Goal: Task Accomplishment & Management: Use online tool/utility

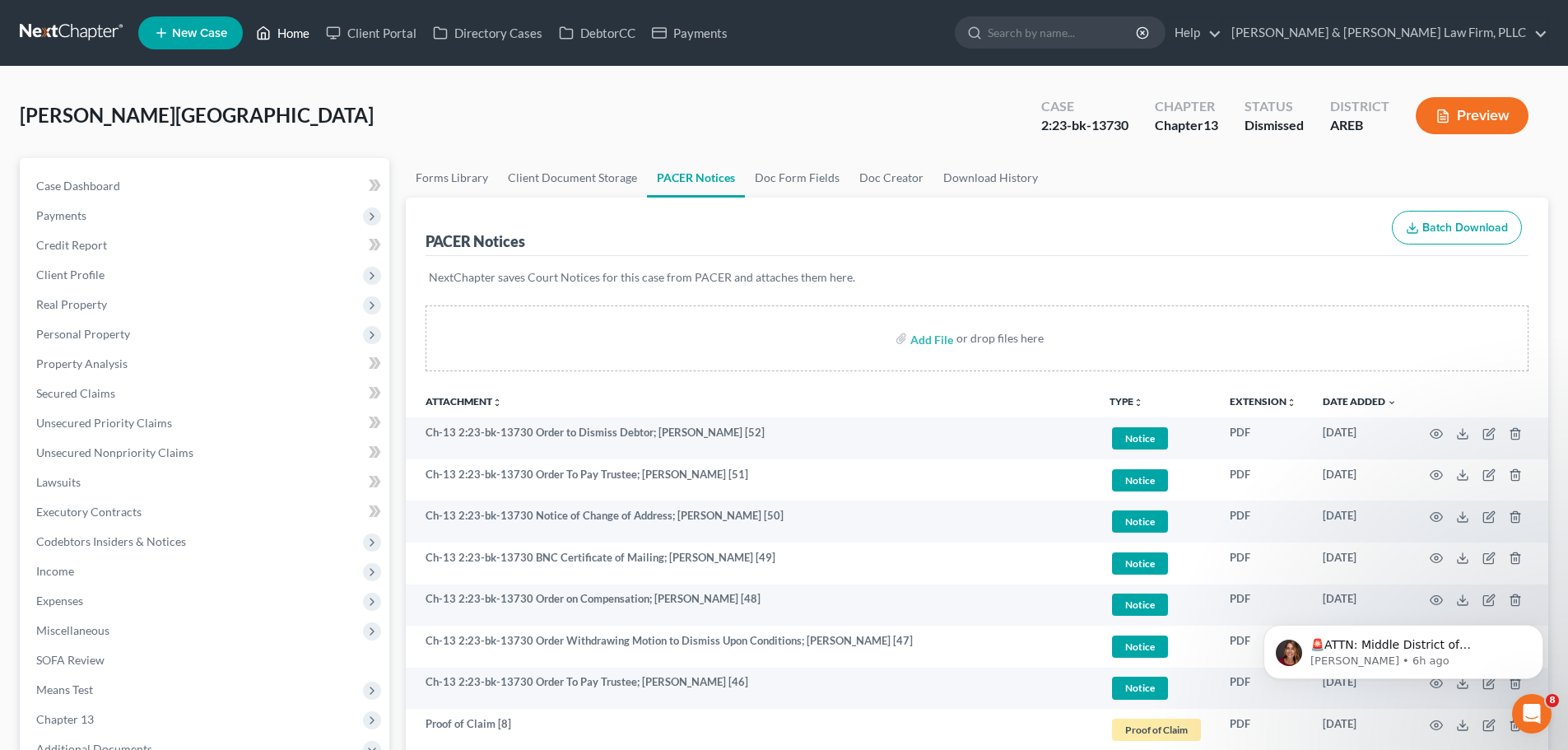
drag, startPoint x: 287, startPoint y: 39, endPoint x: 275, endPoint y: 70, distance: 33.2
click at [287, 39] on link "Home" at bounding box center [282, 33] width 70 height 30
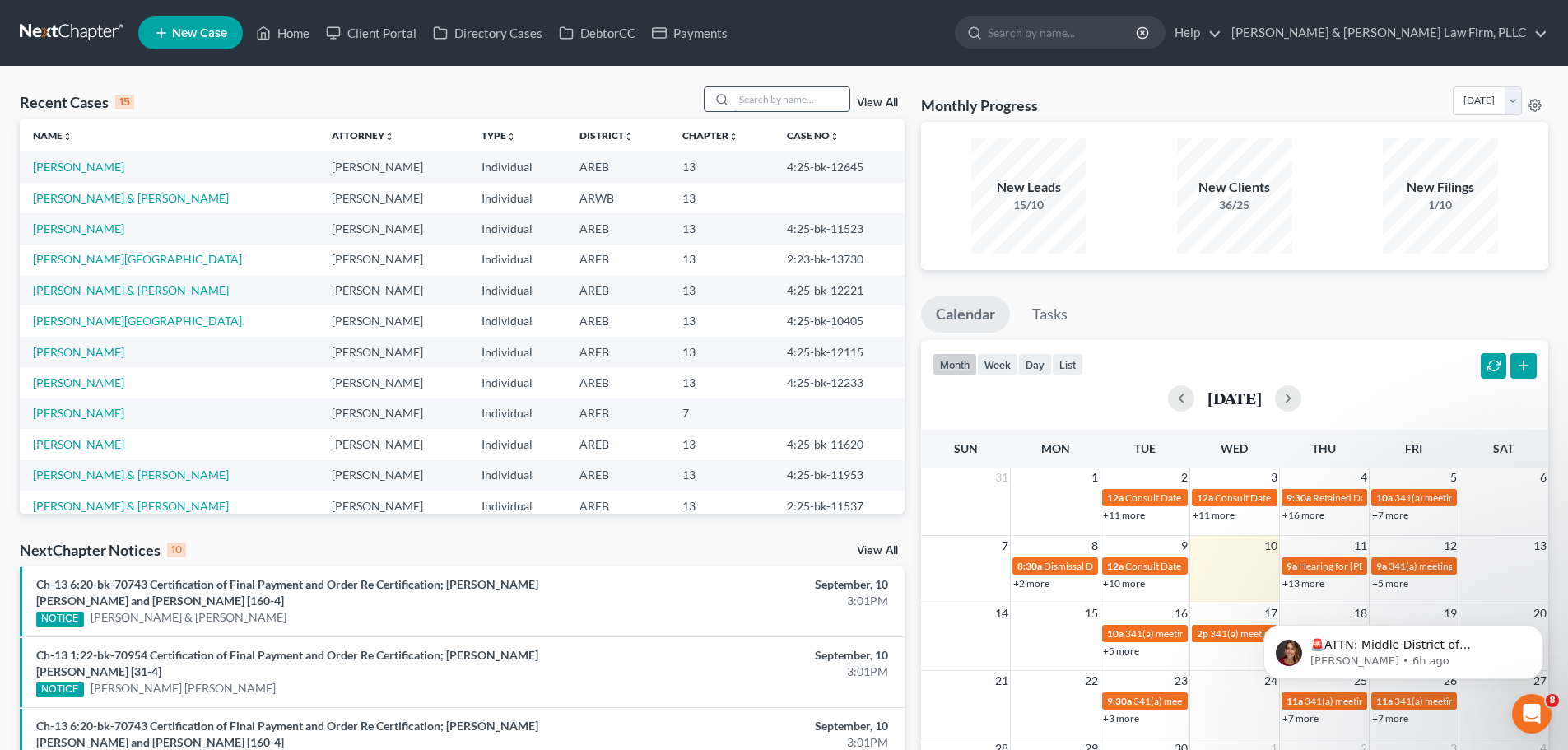
click at [792, 92] on input "search" at bounding box center [792, 99] width 116 height 23
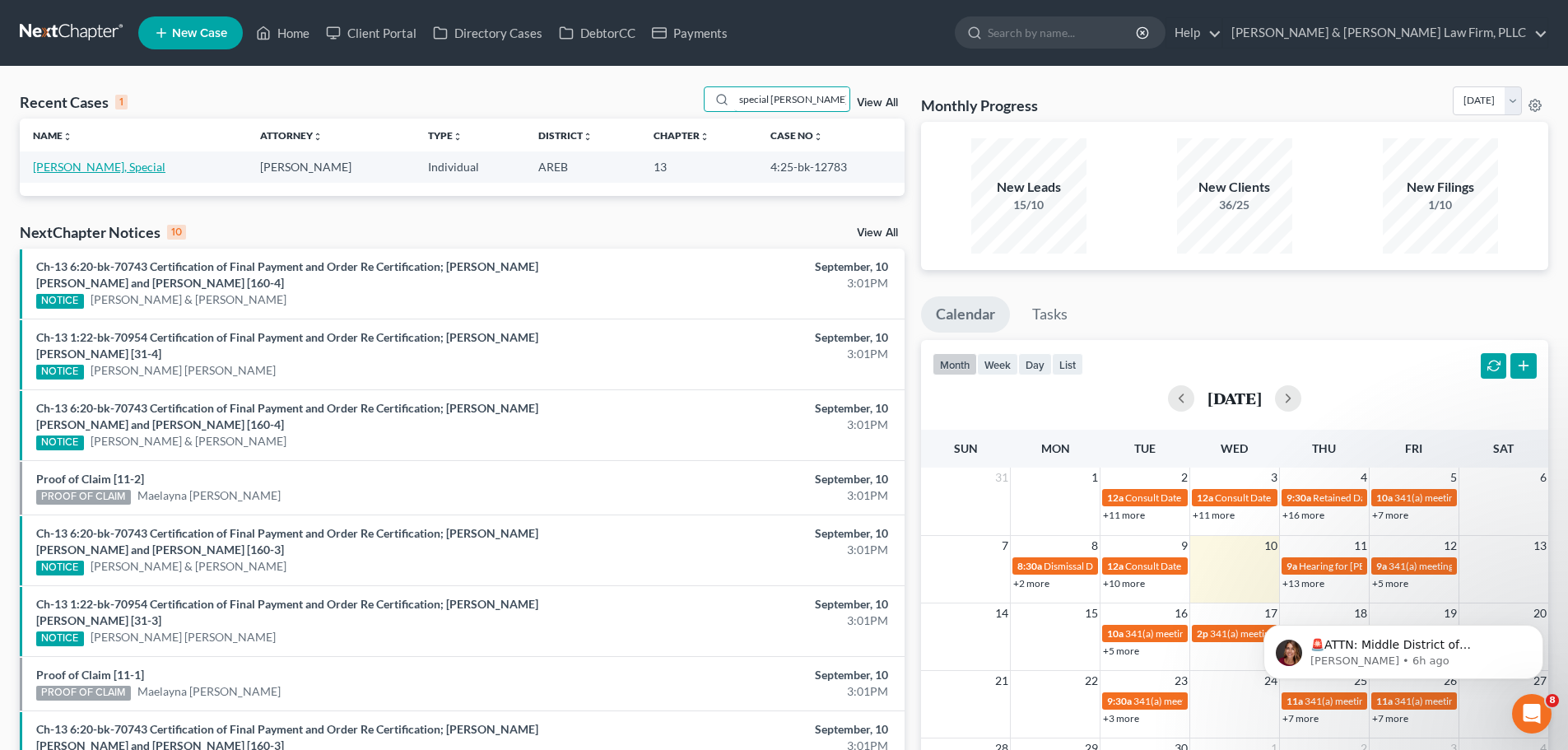
type input "special [PERSON_NAME]"
click at [98, 165] on link "[PERSON_NAME], Special" at bounding box center [98, 166] width 133 height 14
select select "0"
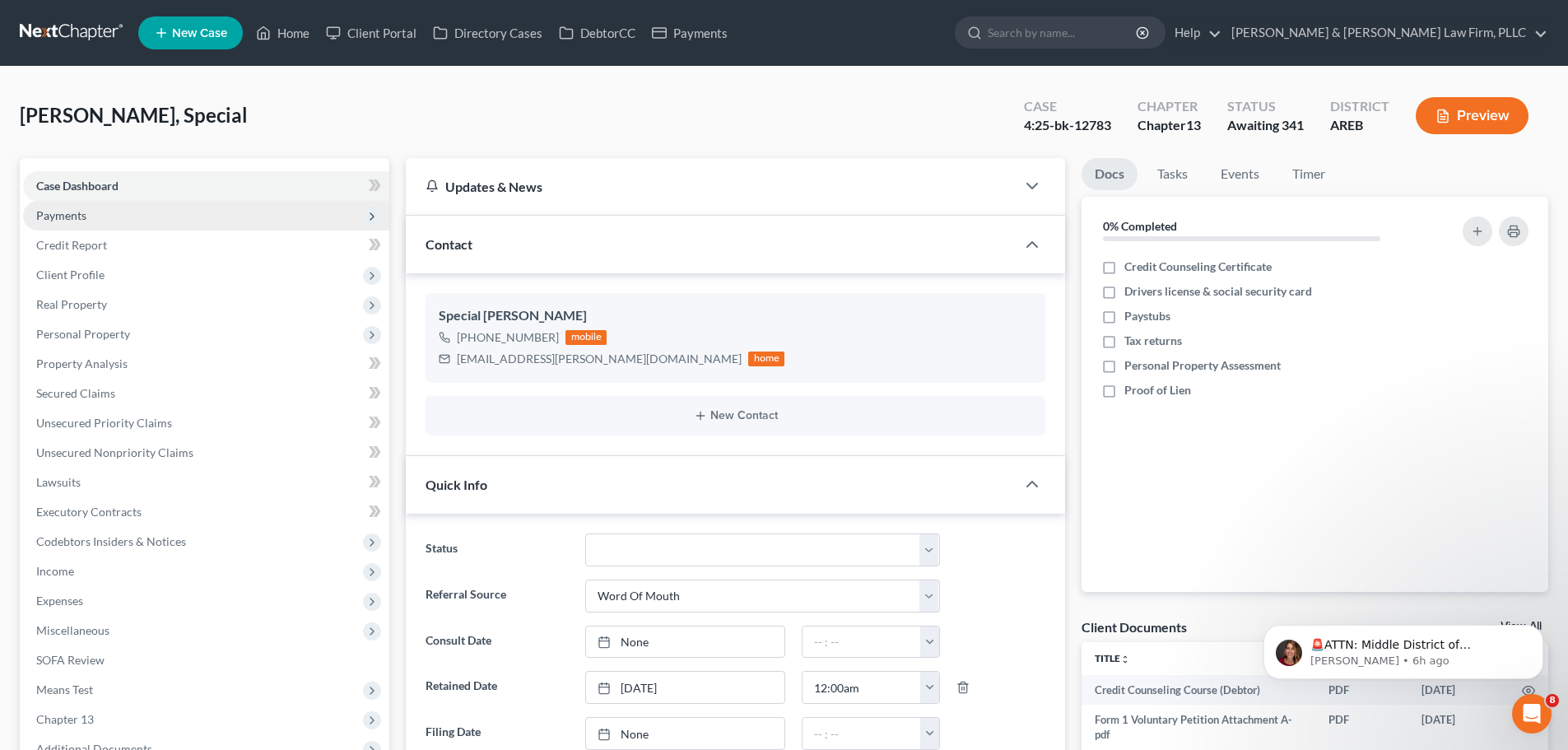
drag, startPoint x: 101, startPoint y: 215, endPoint x: 125, endPoint y: 220, distance: 24.5
click at [101, 215] on span "Payments" at bounding box center [207, 215] width 367 height 30
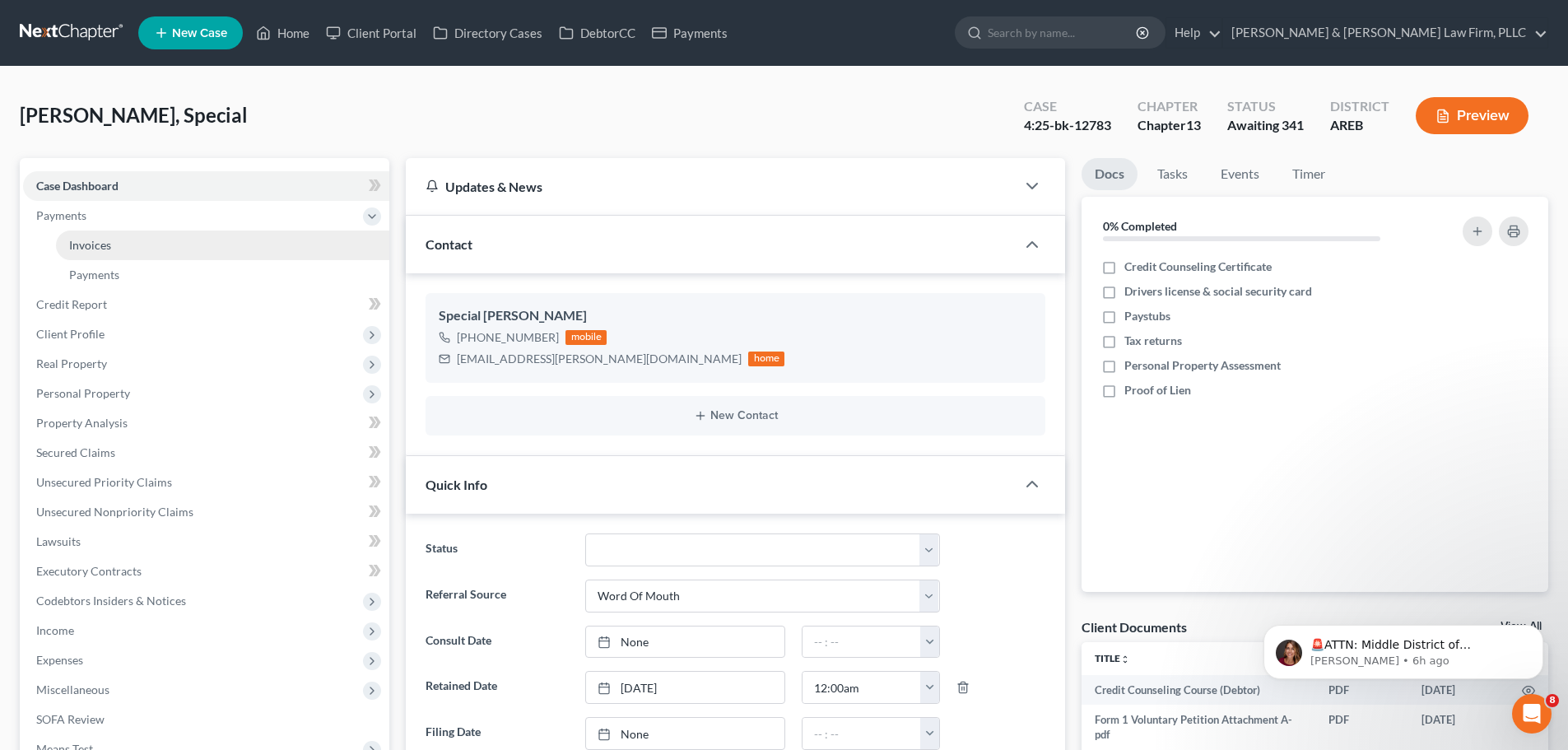
click at [126, 248] on link "Invoices" at bounding box center [222, 245] width 333 height 30
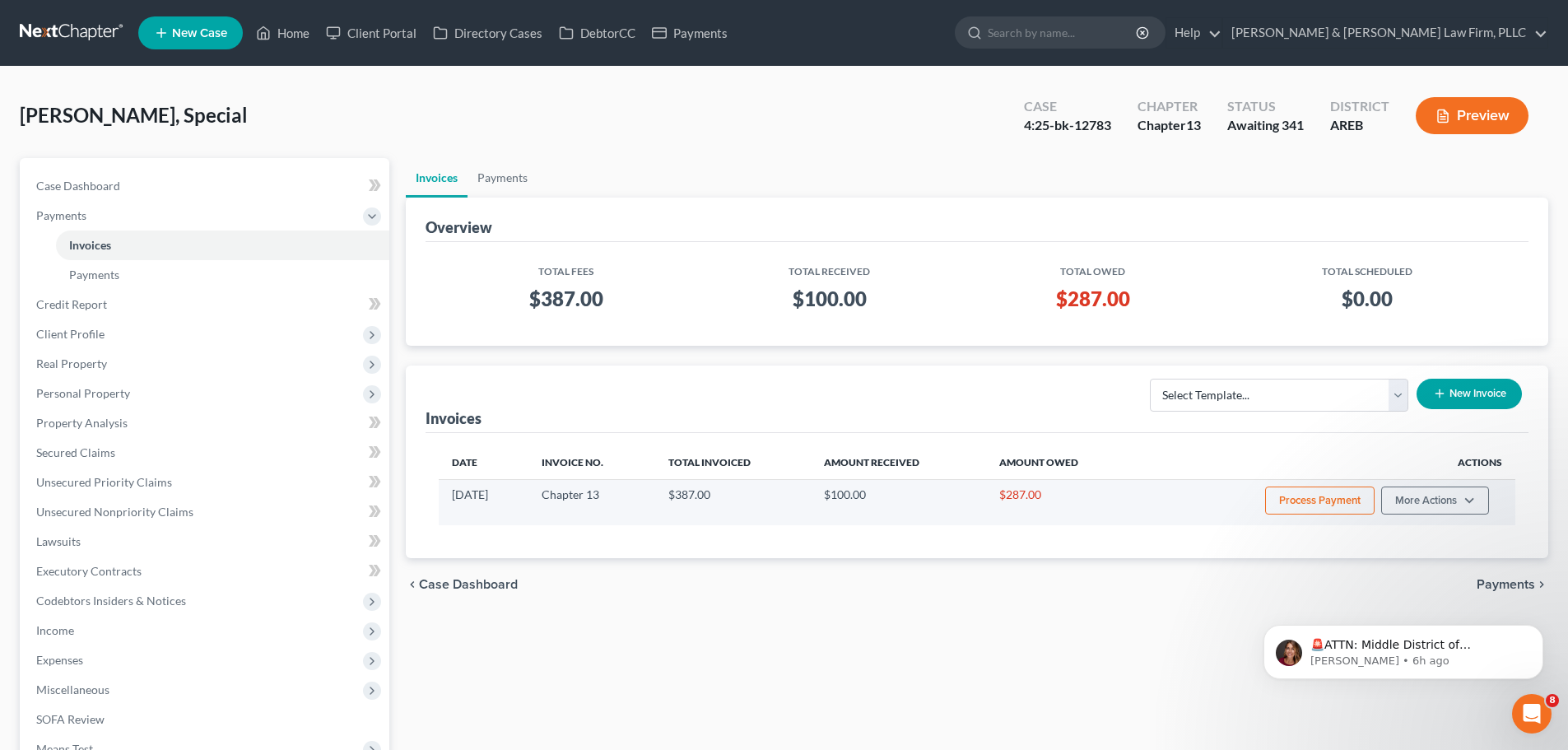
click at [1279, 502] on button "Process Payment" at bounding box center [1320, 501] width 109 height 28
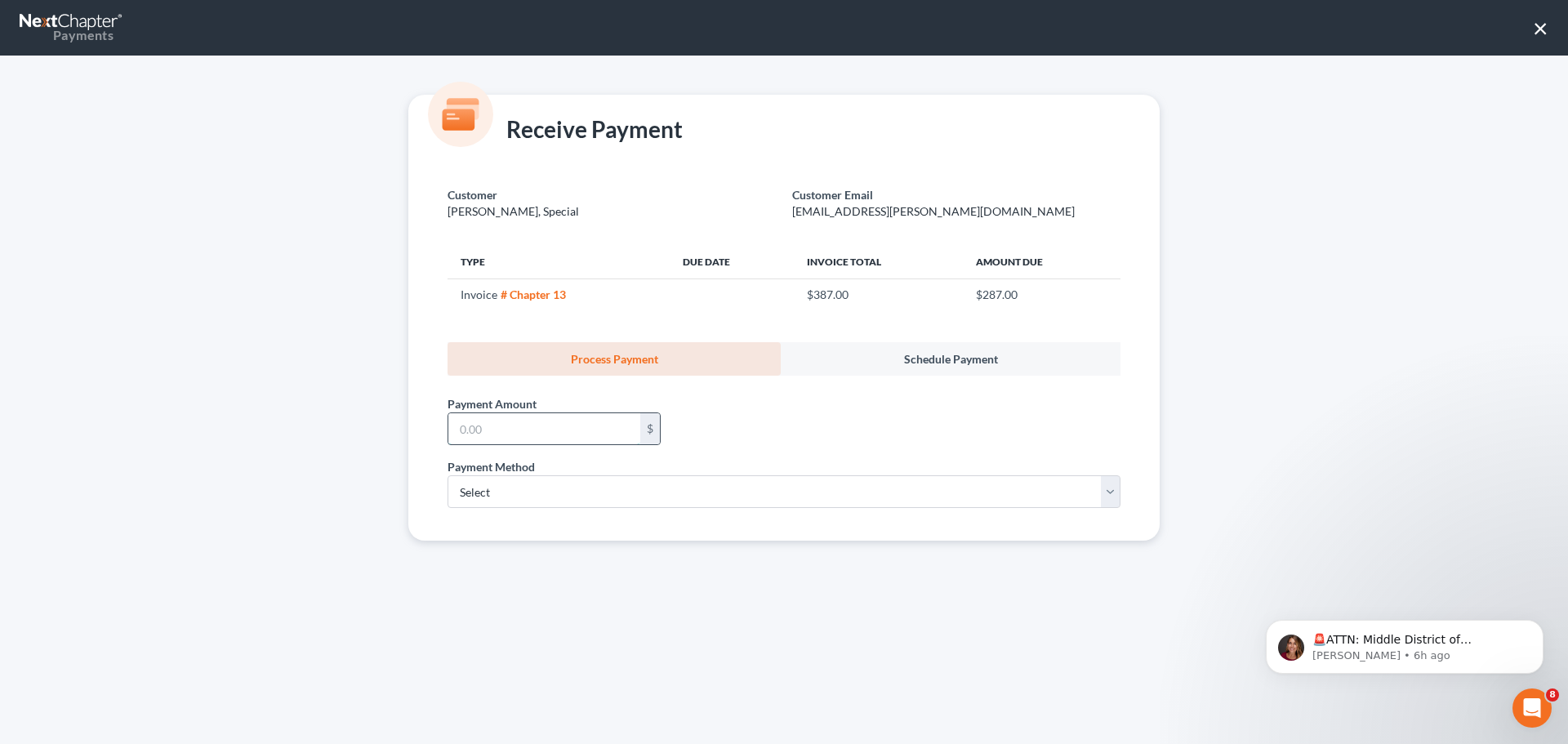
click at [477, 426] on input "text" at bounding box center [544, 428] width 192 height 31
type input "287.00"
click at [474, 489] on select "Select ACH Credit Card" at bounding box center [784, 492] width 673 height 32
select select "1"
click at [448, 476] on select "Select ACH Credit Card" at bounding box center [784, 492] width 673 height 32
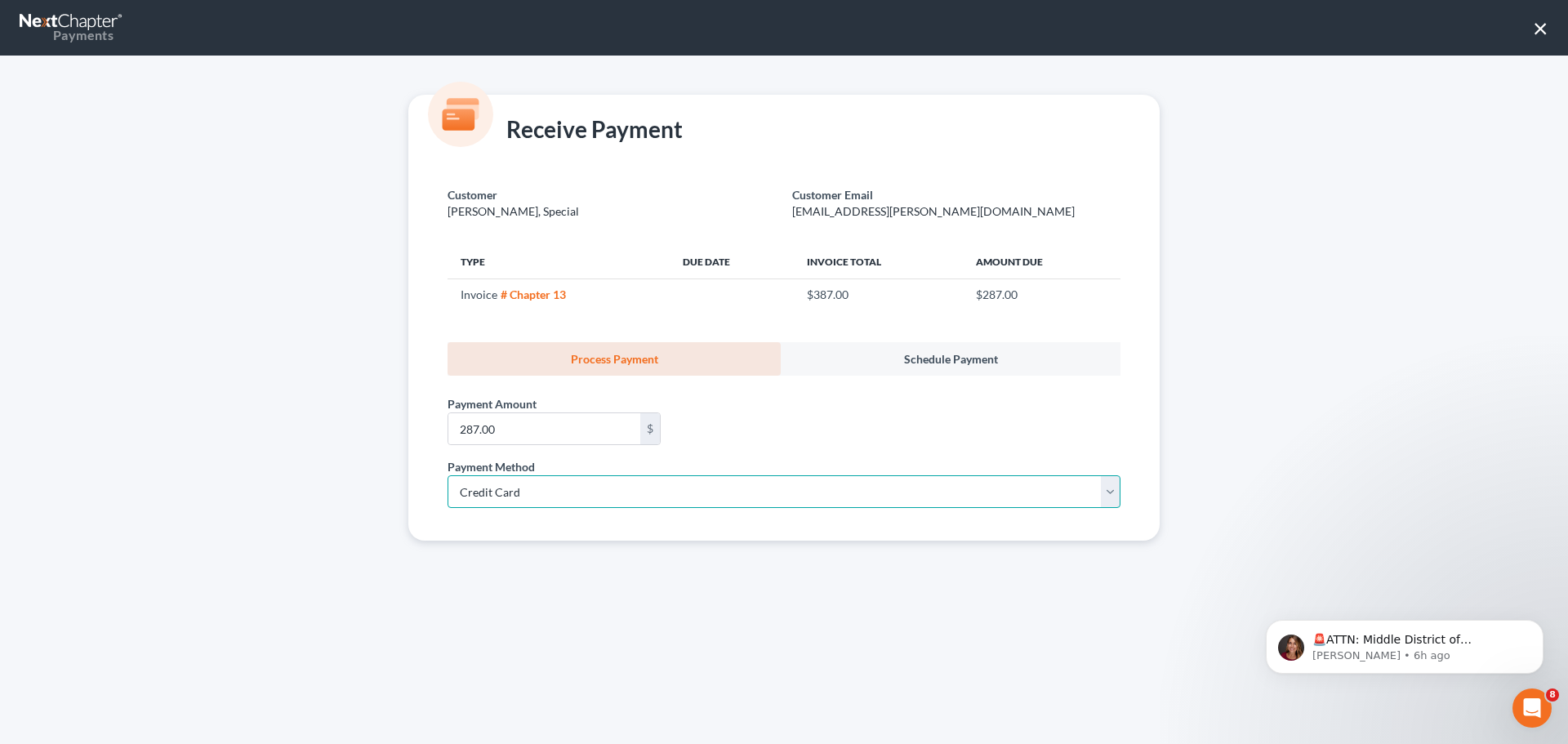
select select "2"
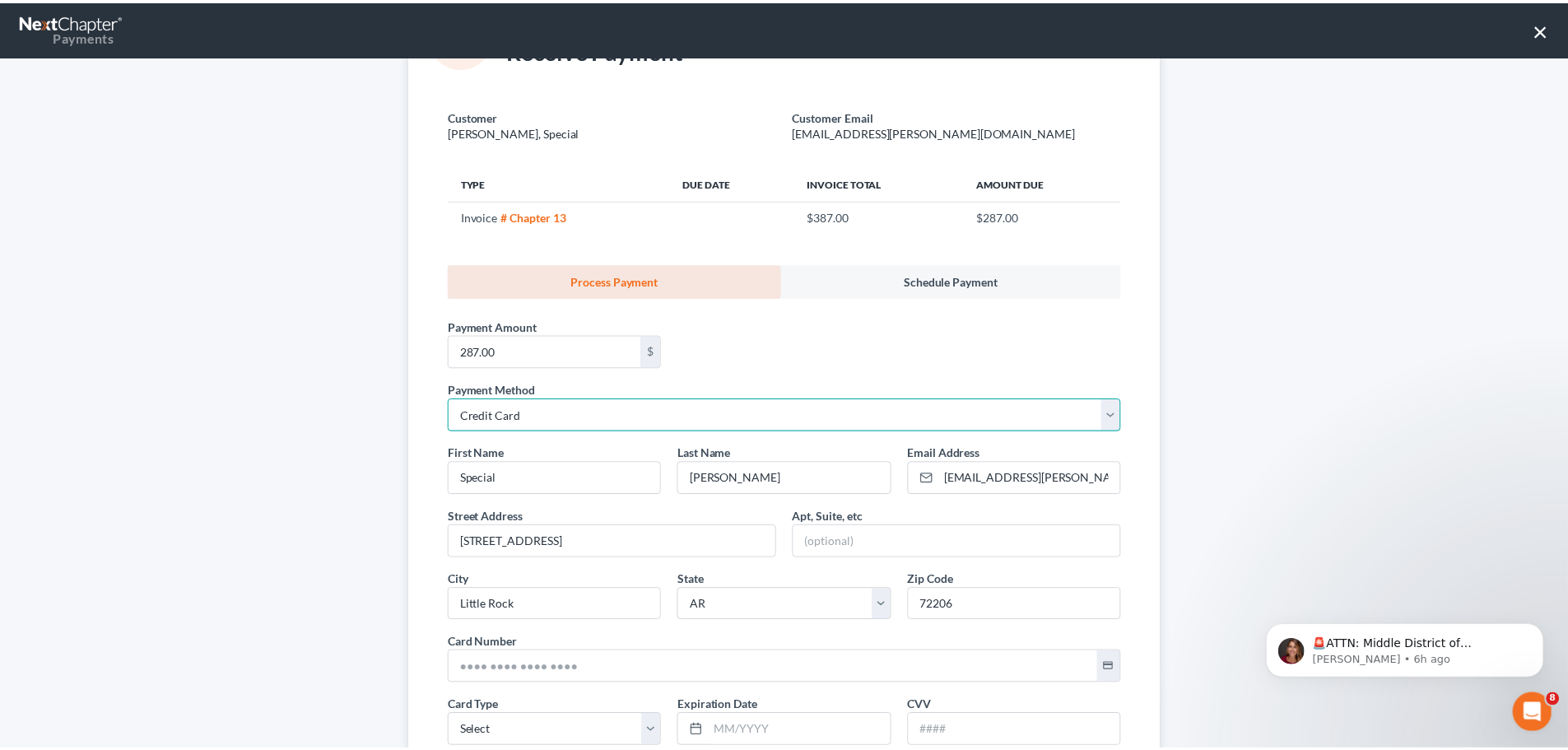
scroll to position [247, 0]
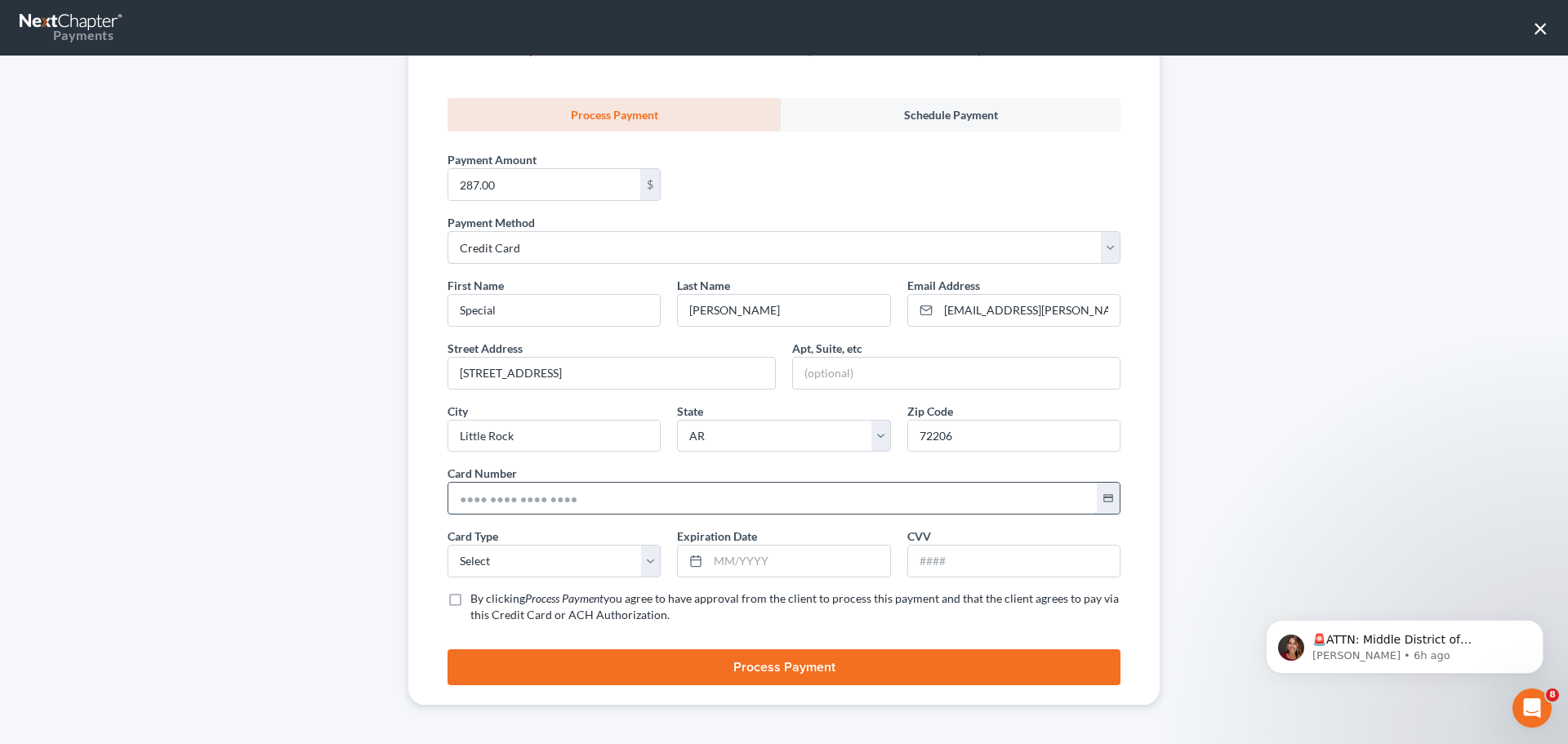
click at [520, 484] on input "text" at bounding box center [772, 498] width 649 height 31
type input "[CREDIT_CARD_NUMBER]"
click at [513, 553] on select "Select Visa MasterCard Discover American Express" at bounding box center [555, 561] width 213 height 32
select select "0"
click at [448, 545] on select "Select Visa MasterCard Discover American Express" at bounding box center [555, 561] width 213 height 32
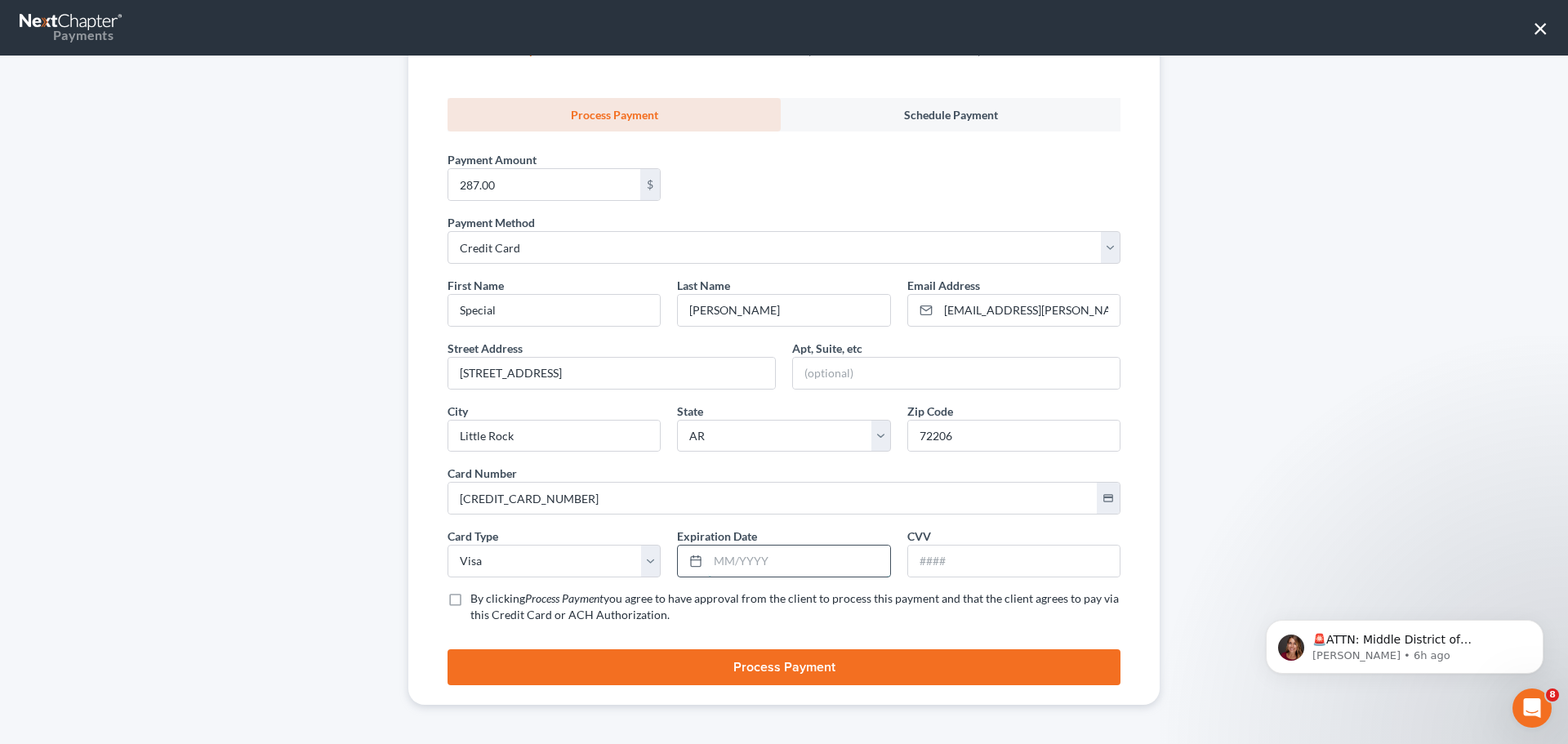
click at [708, 560] on input "text" at bounding box center [798, 561] width 181 height 31
type input "08/2030"
click at [930, 549] on input "text" at bounding box center [1014, 561] width 211 height 31
type input "314"
click at [470, 598] on label "By clicking Process Payment you agree to have approval from the client to proce…" at bounding box center [796, 607] width 650 height 32
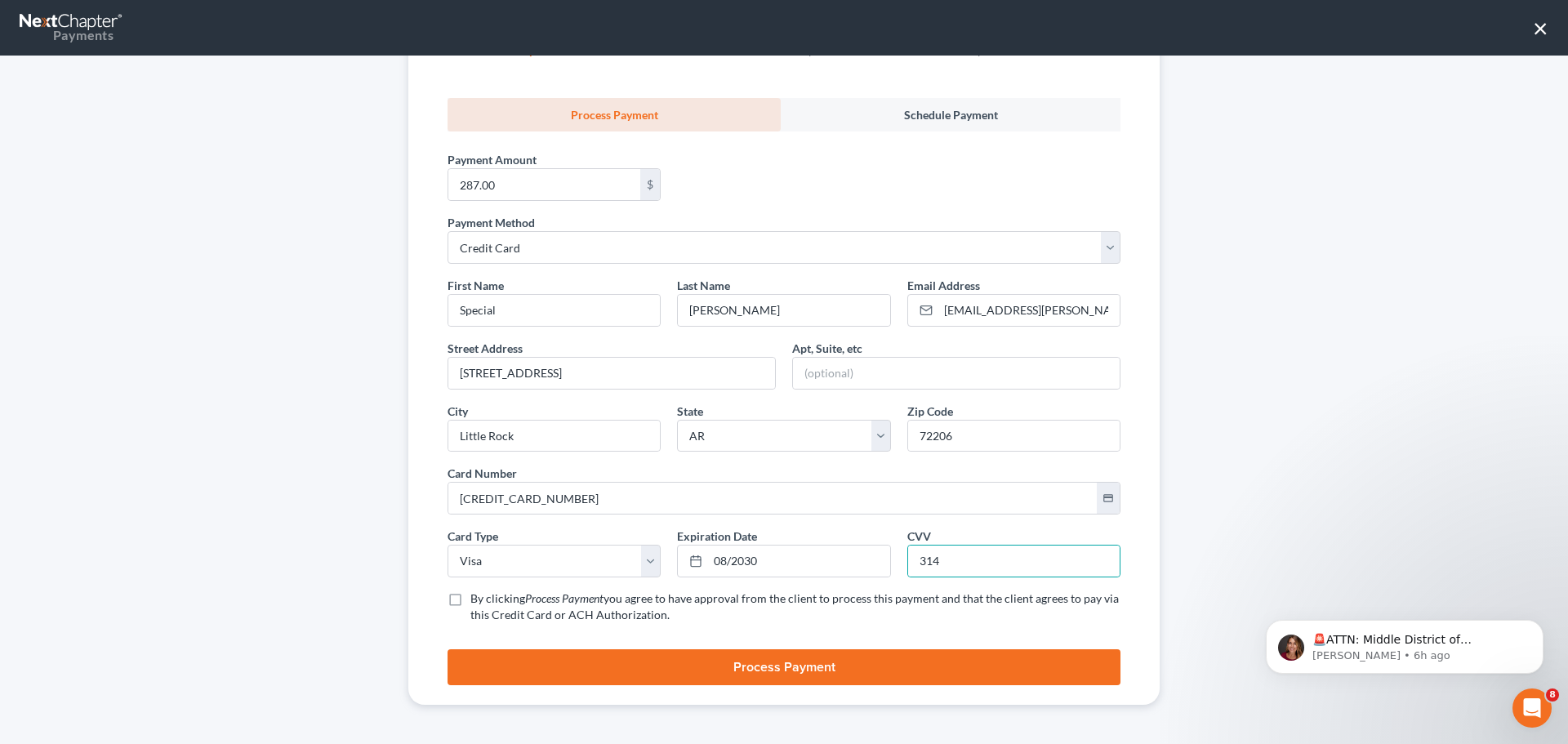
click at [477, 598] on input "By clicking Process Payment you agree to have approval from the client to proce…" at bounding box center [482, 596] width 11 height 11
checkbox input "true"
click at [472, 657] on button "Process Payment" at bounding box center [784, 668] width 673 height 36
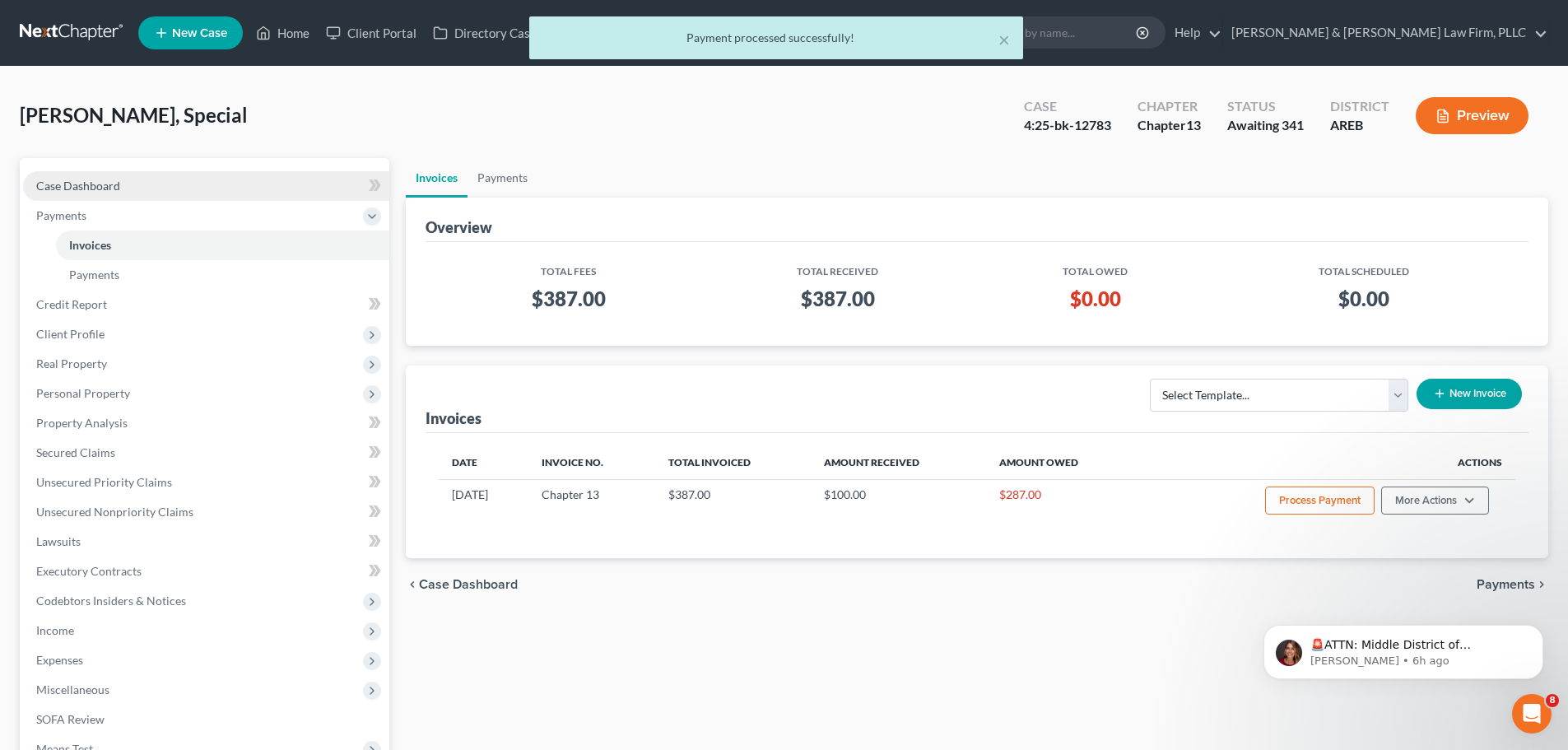
click at [95, 179] on span "Case Dashboard" at bounding box center [78, 185] width 84 height 14
select select "0"
